Goal: Transaction & Acquisition: Purchase product/service

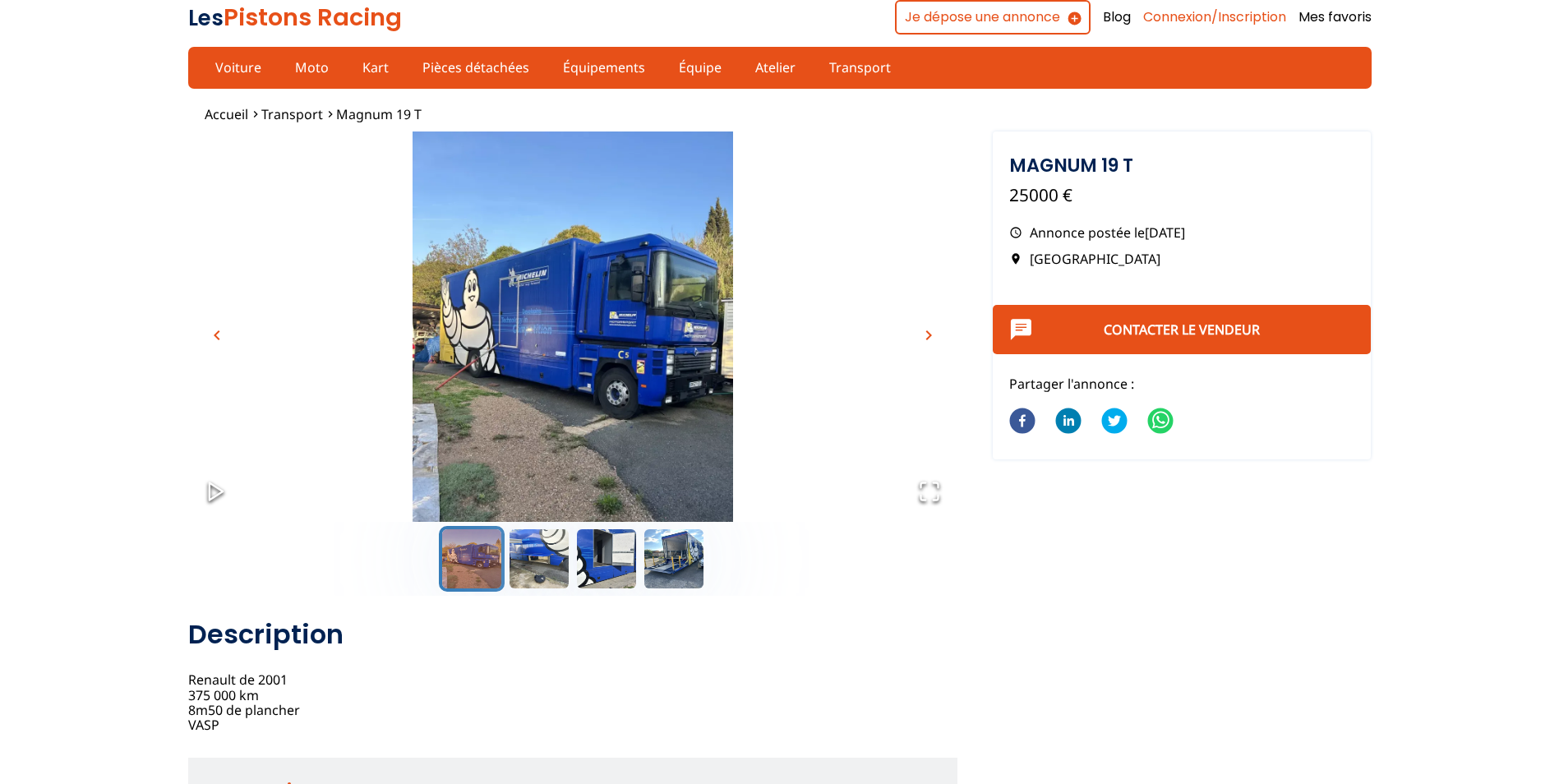
click at [1221, 16] on link "Connexion/Inscription" at bounding box center [1215, 17] width 143 height 18
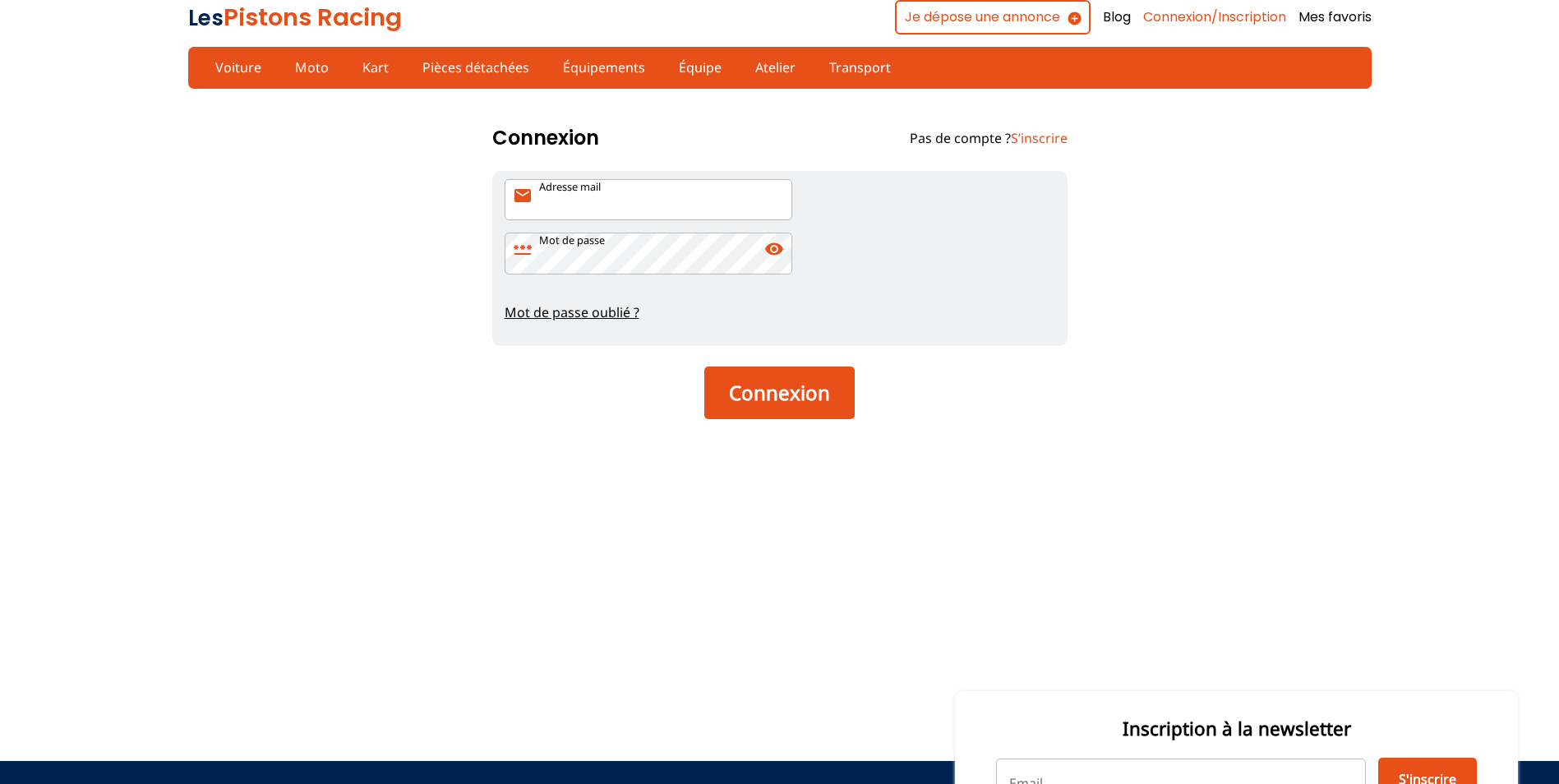
type input "[PERSON_NAME][EMAIL_ADDRESS][DOMAIN_NAME]"
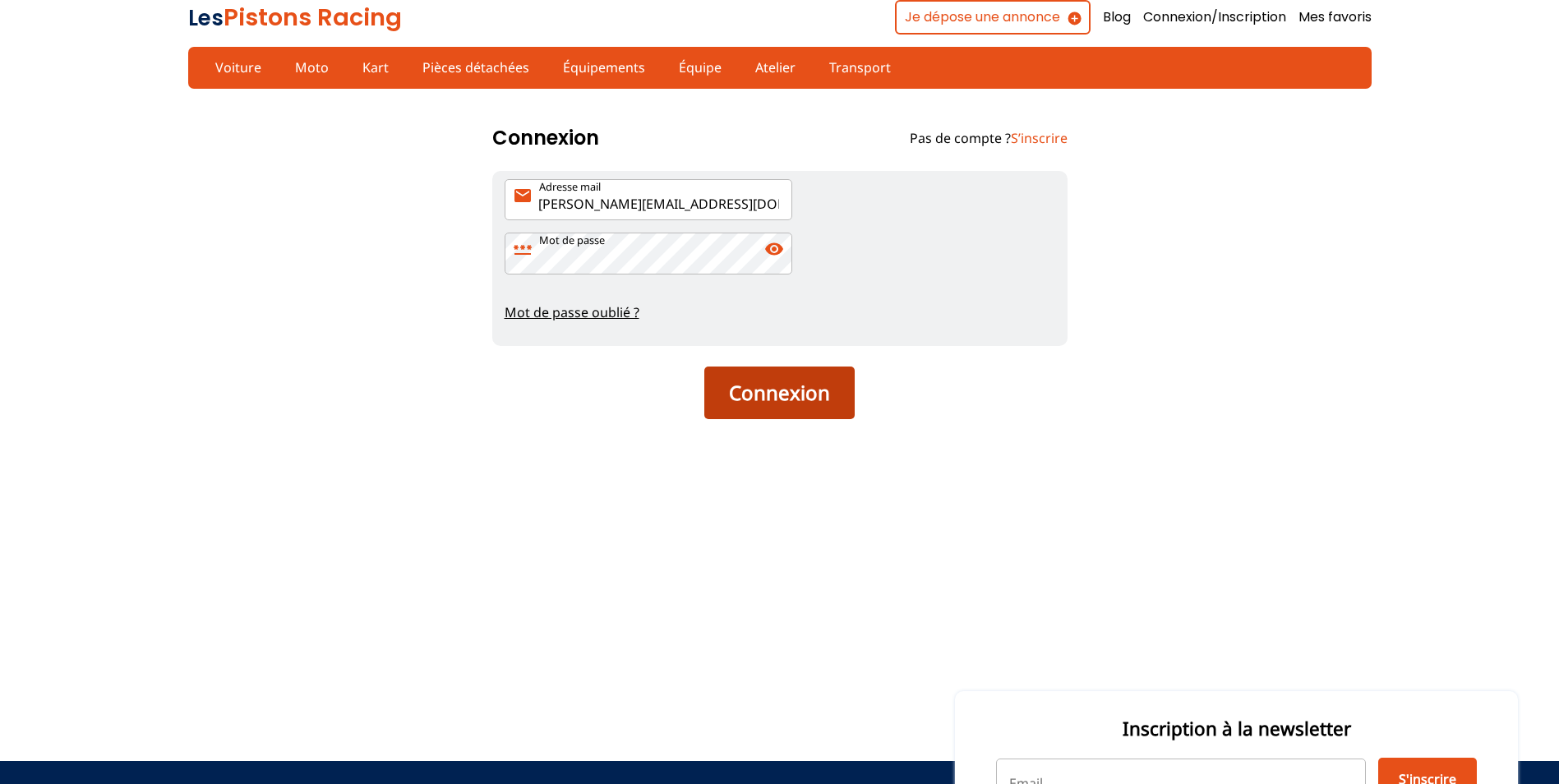
click at [812, 391] on button "Connexion" at bounding box center [779, 393] width 150 height 53
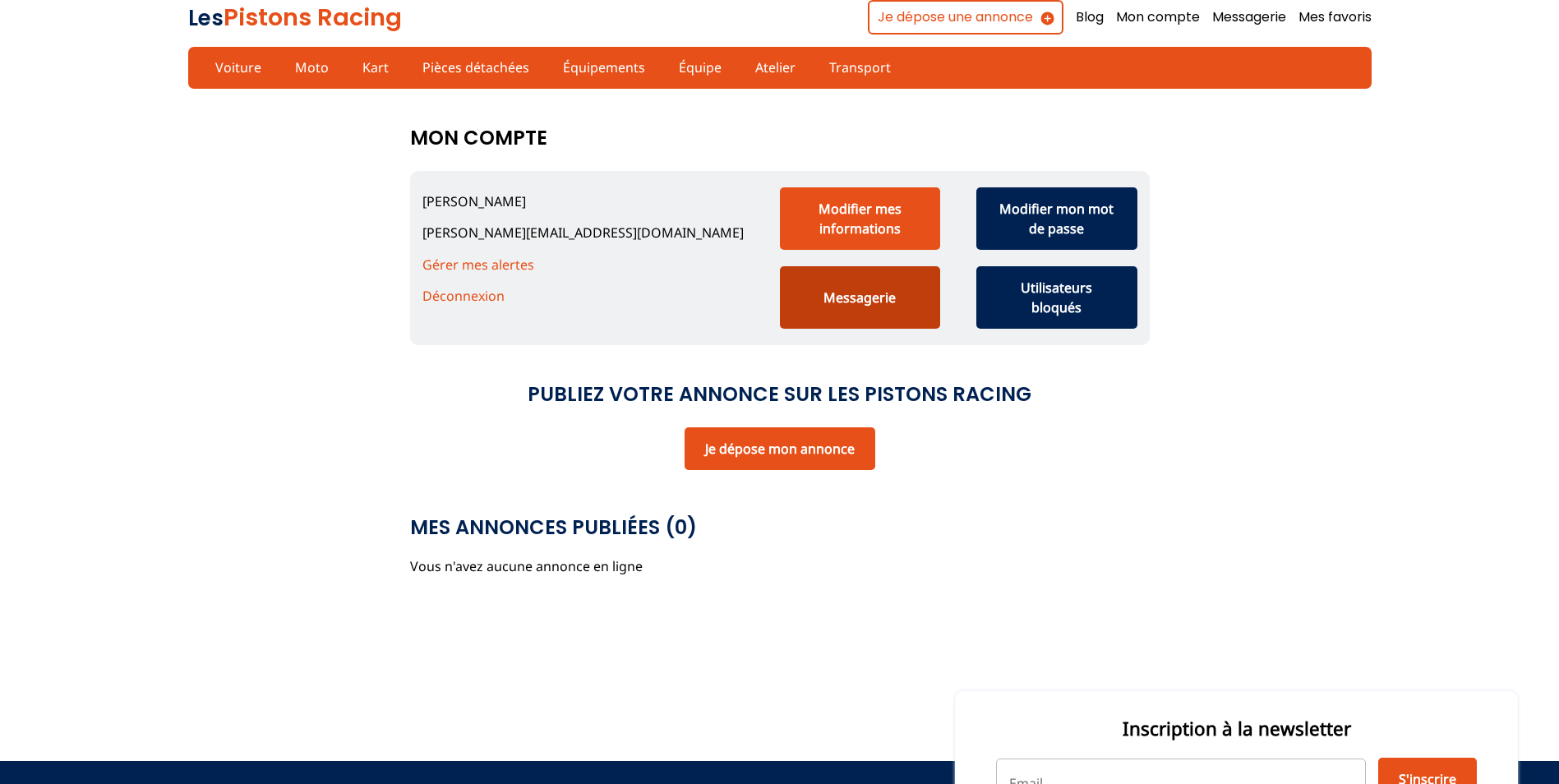
click at [852, 292] on button "Messagerie" at bounding box center [860, 297] width 161 height 62
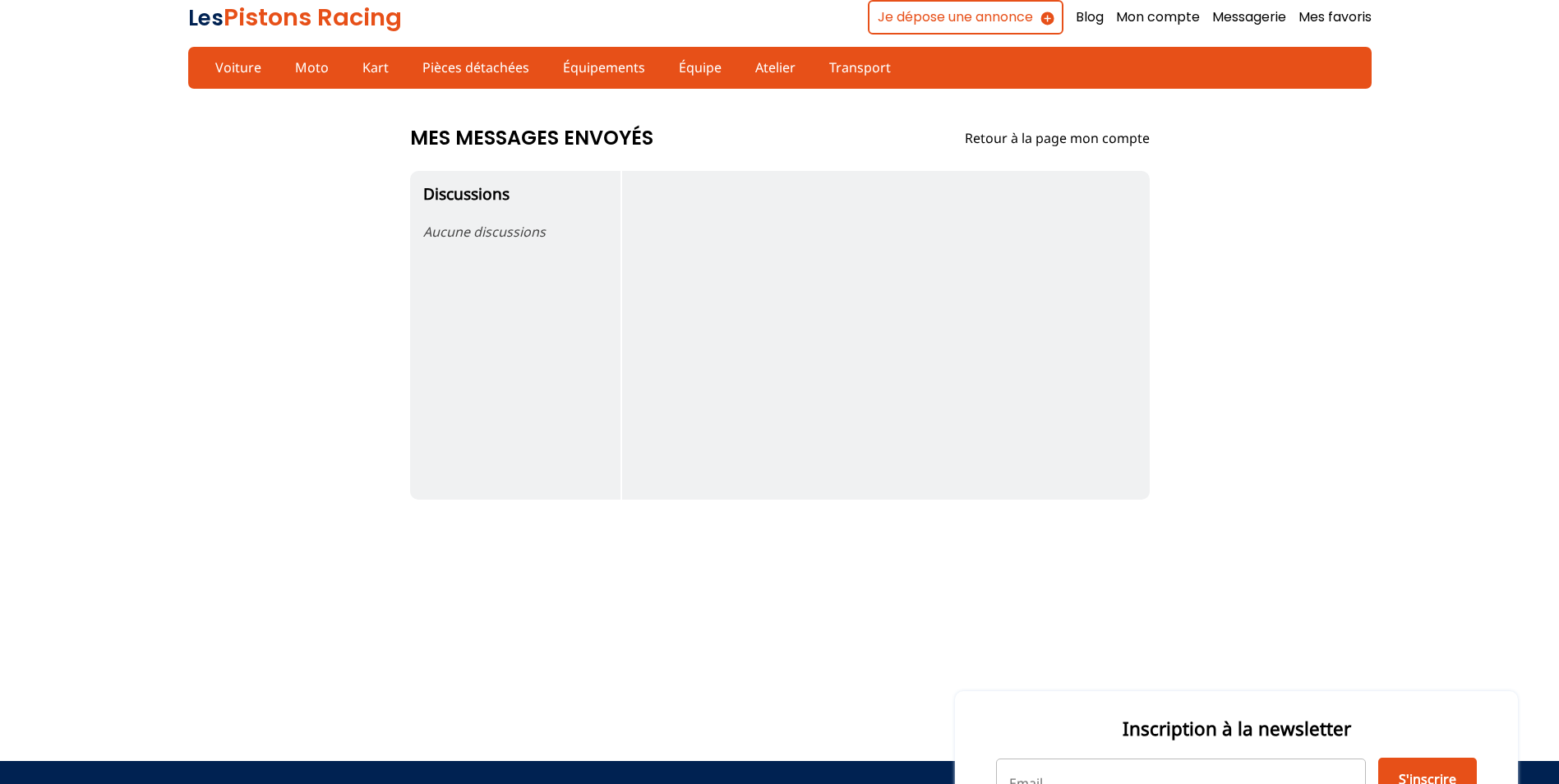
click at [1090, 145] on link "Retour à la page mon compte" at bounding box center [1057, 137] width 185 height 18
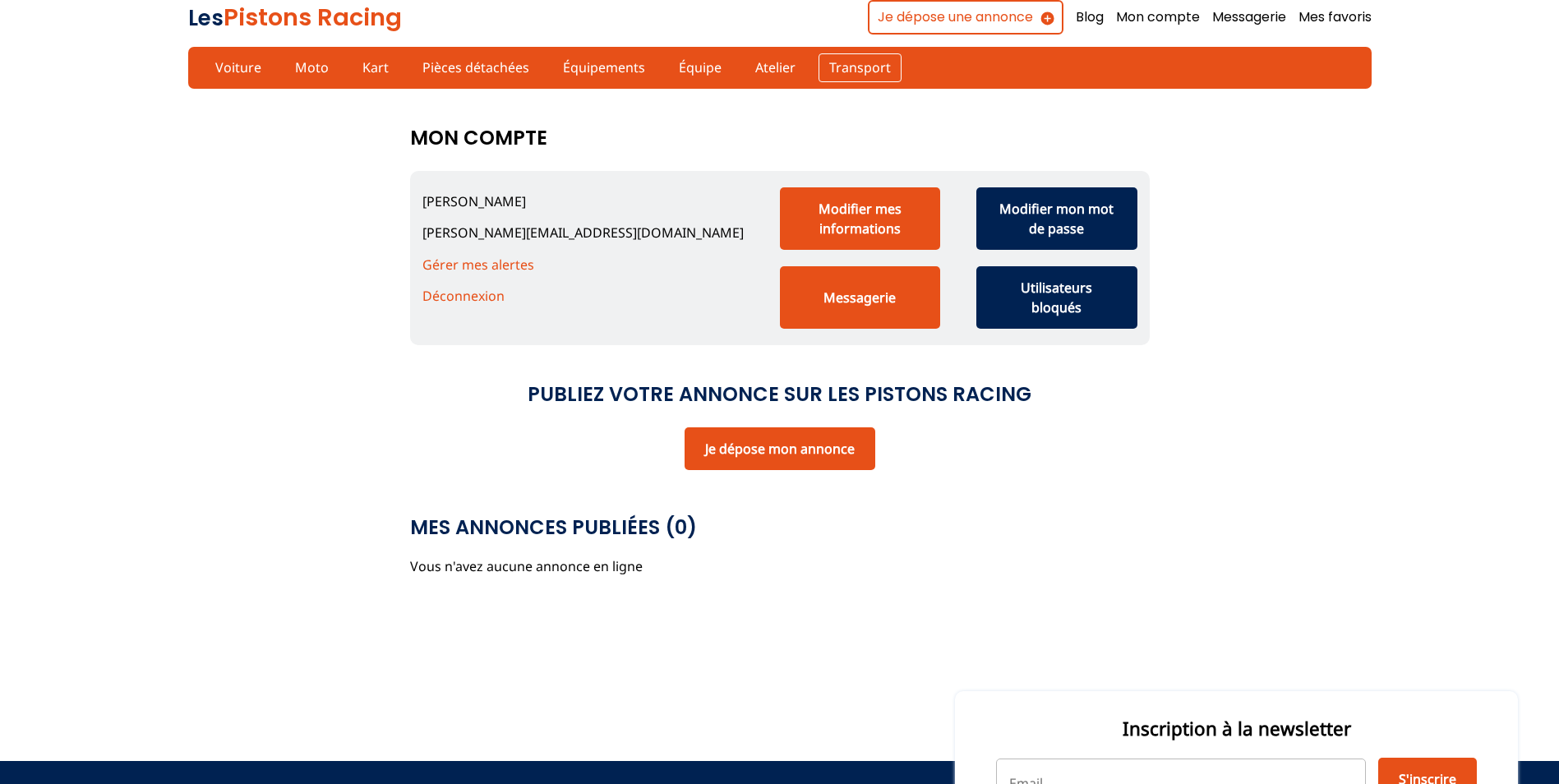
click at [849, 58] on link "Transport" at bounding box center [859, 67] width 83 height 28
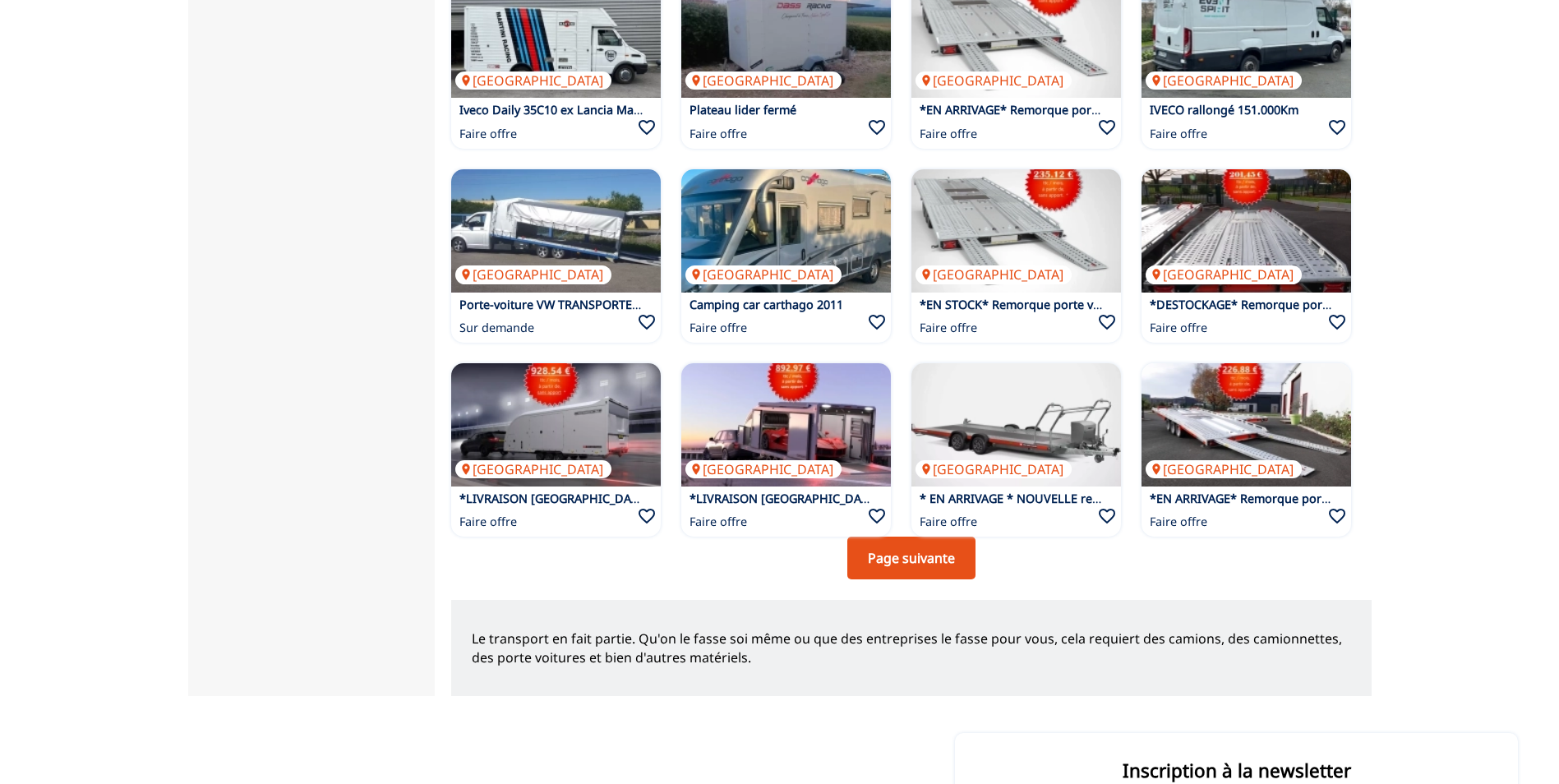
scroll to position [1150, 0]
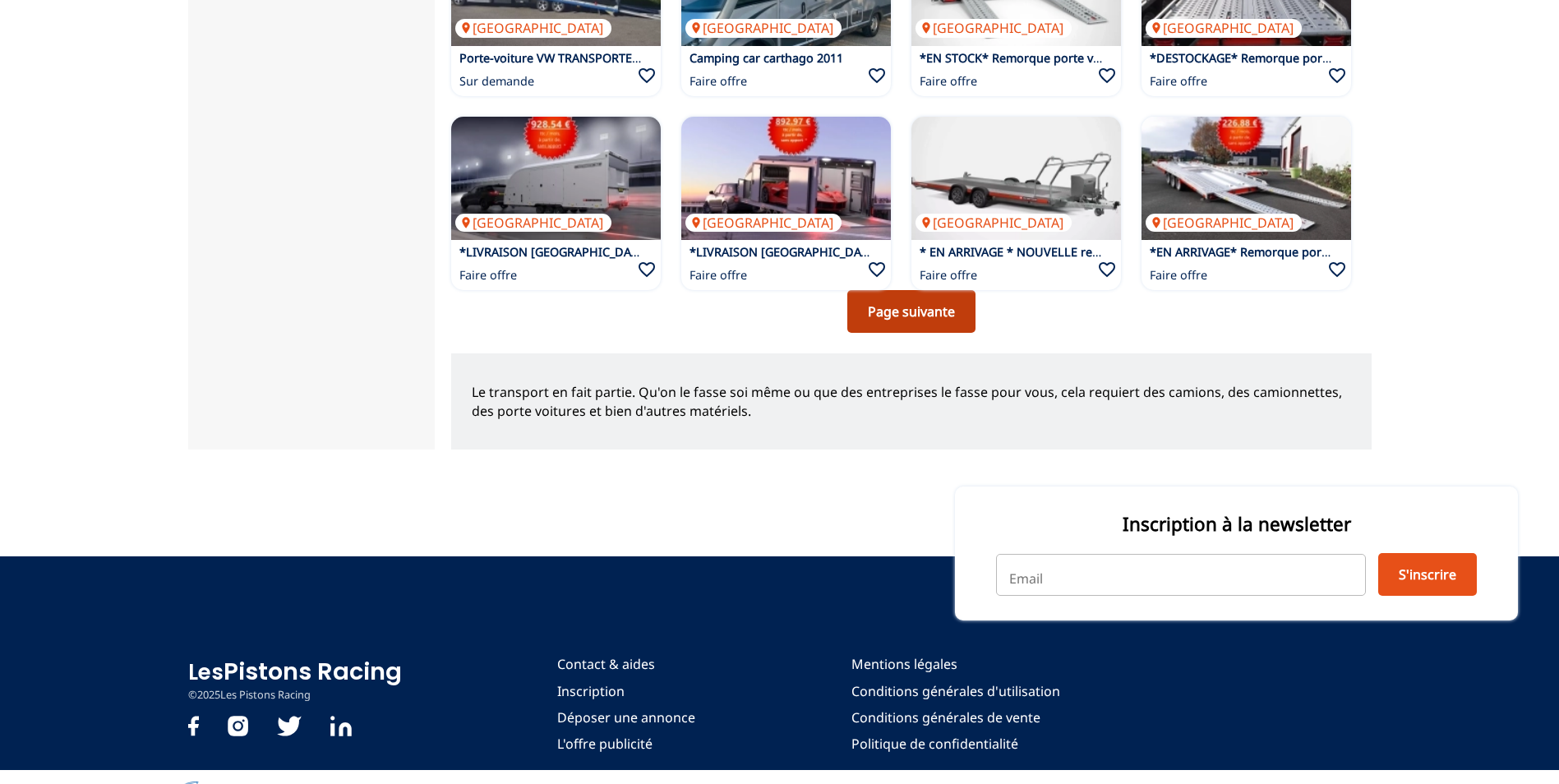
click at [909, 308] on link "Page suivante" at bounding box center [911, 311] width 128 height 43
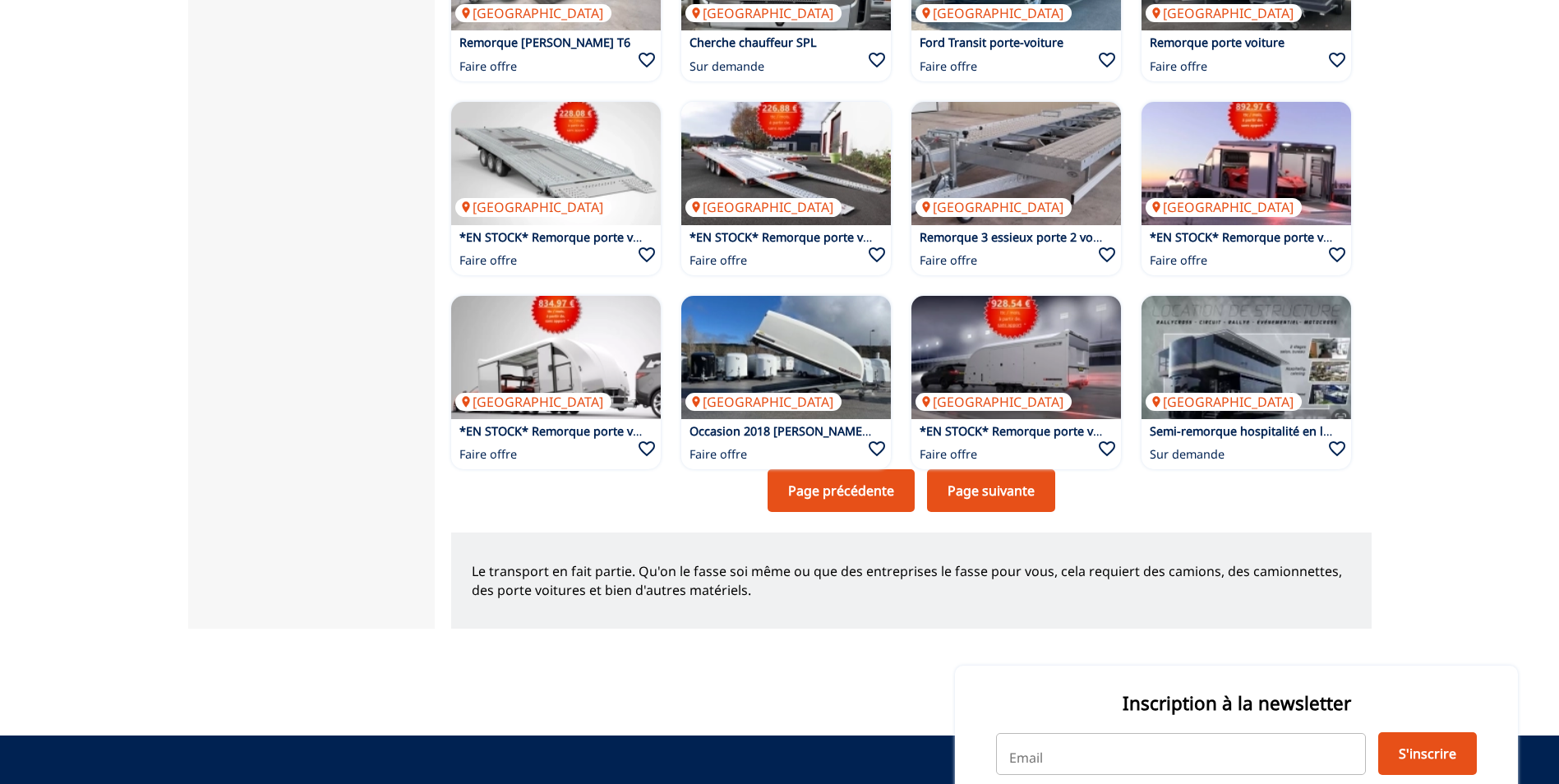
scroll to position [986, 0]
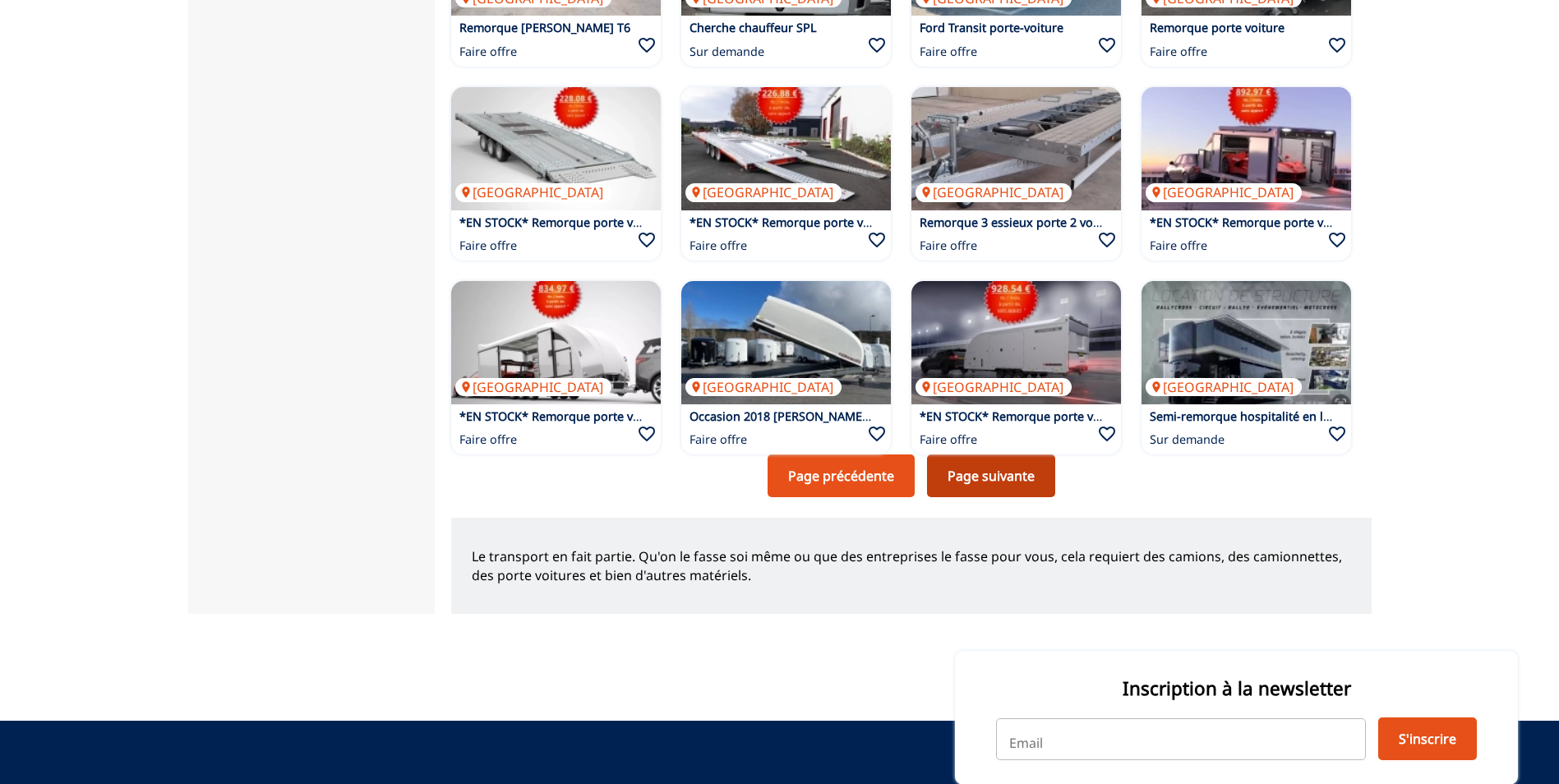
click at [994, 485] on link "Page suivante" at bounding box center [991, 476] width 128 height 43
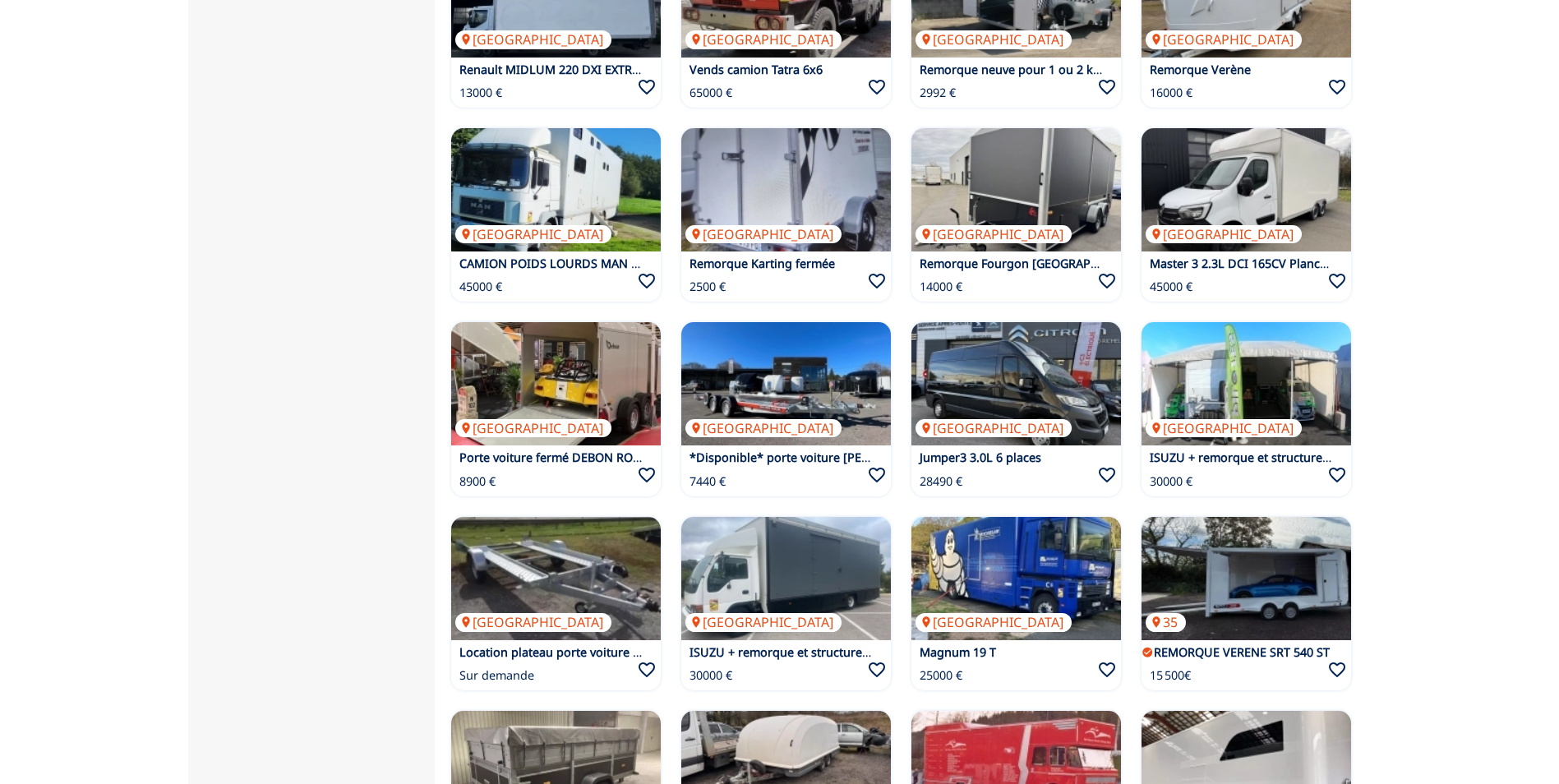
scroll to position [575, 0]
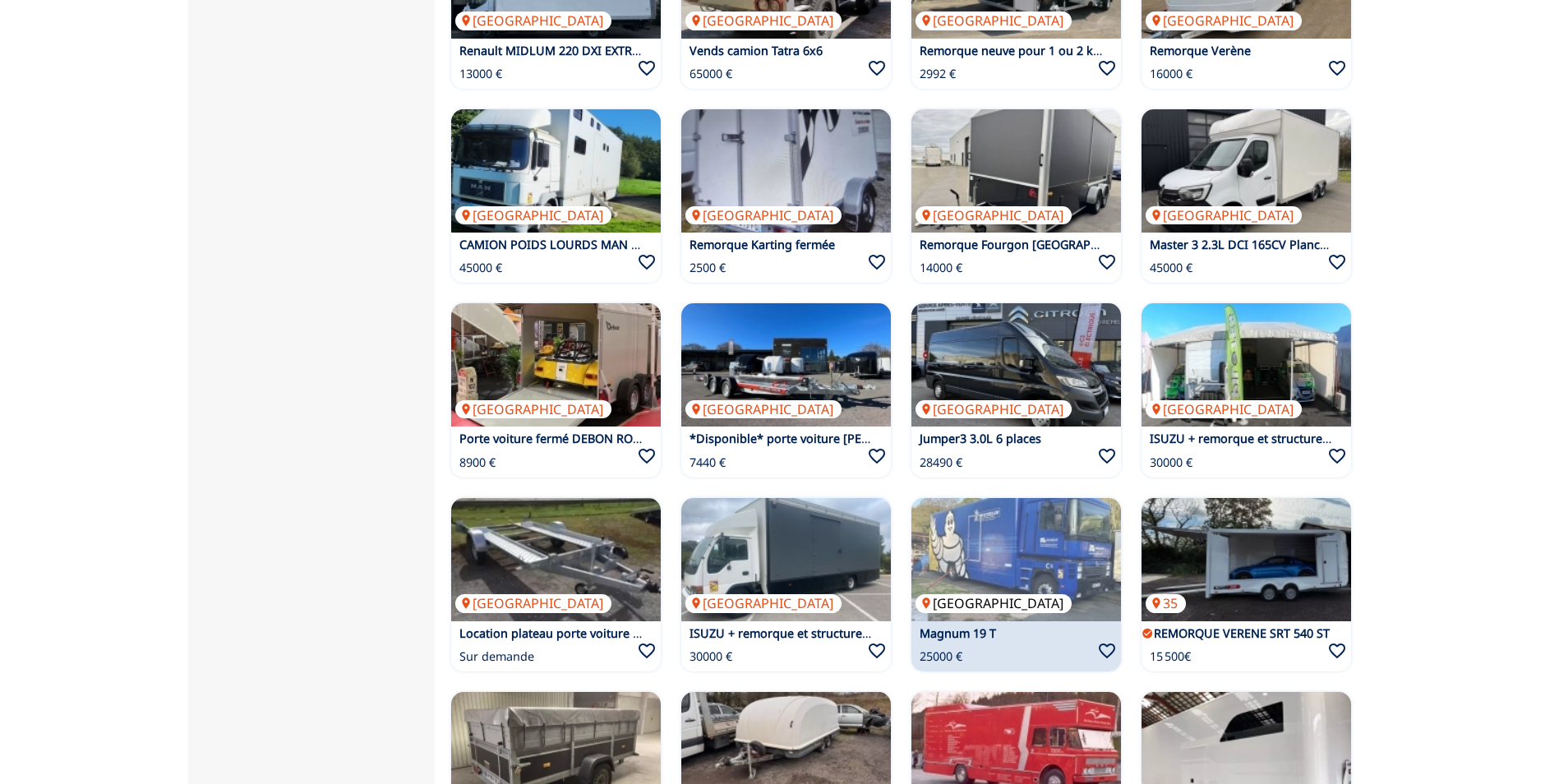
click at [1005, 587] on img at bounding box center [1016, 559] width 210 height 124
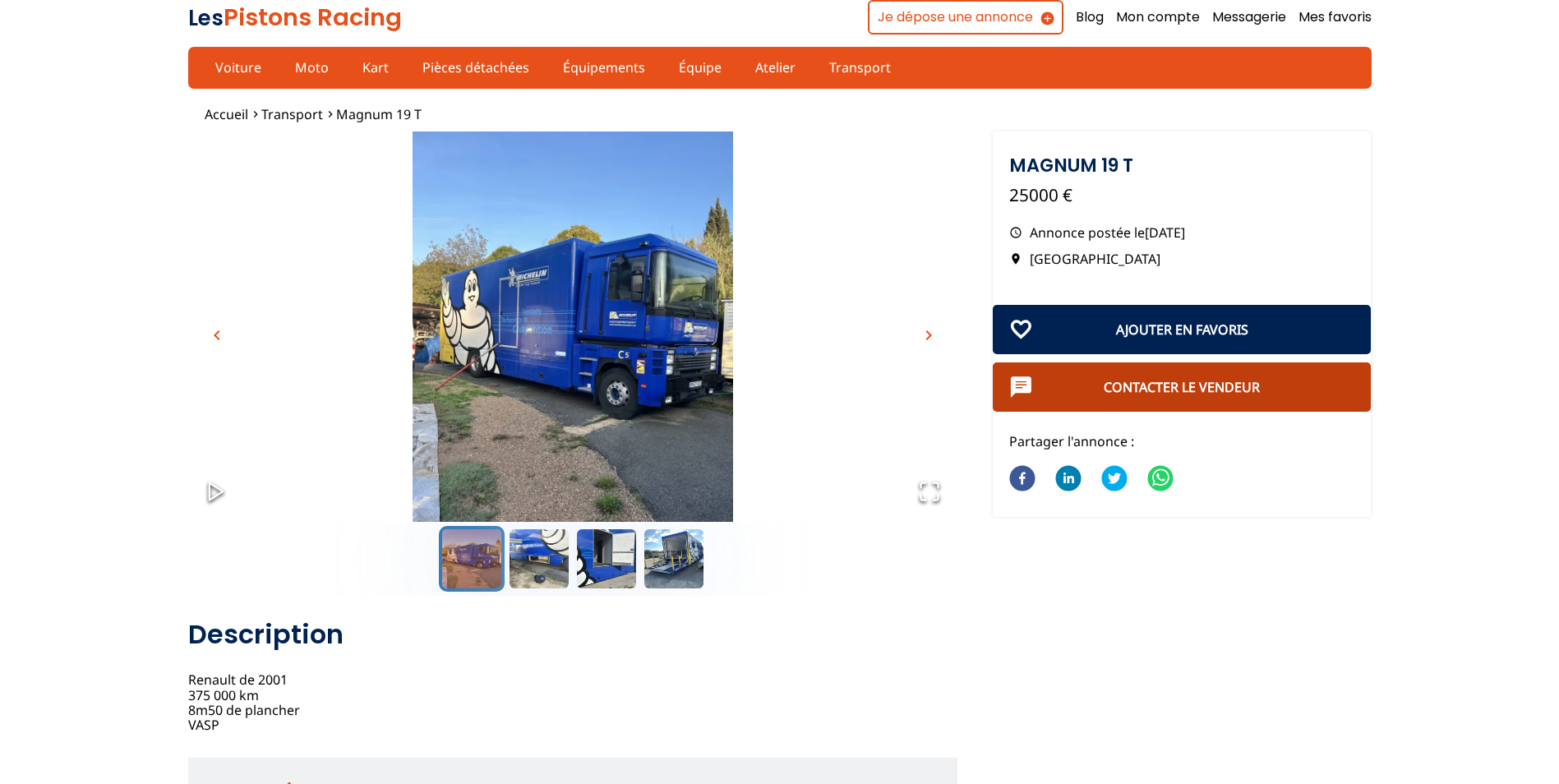
click at [1213, 380] on link "Contacter le vendeur" at bounding box center [1181, 387] width 156 height 18
